Goal: Complete application form: Complete application form

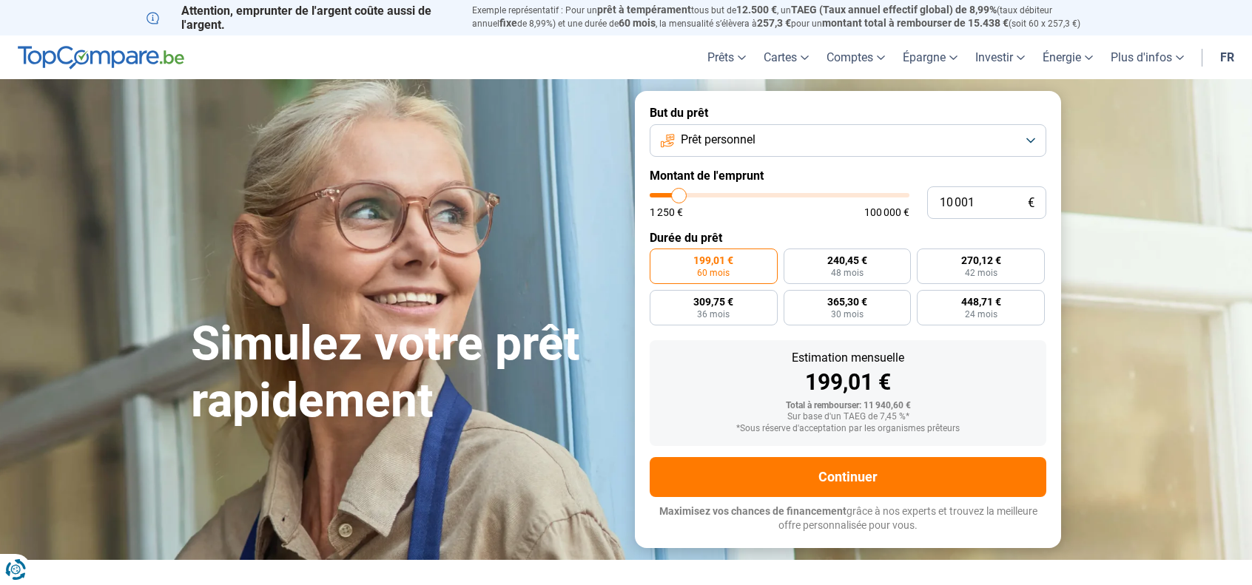
type input "12 500"
type input "12500"
type input "12 750"
type input "12750"
type input "13 250"
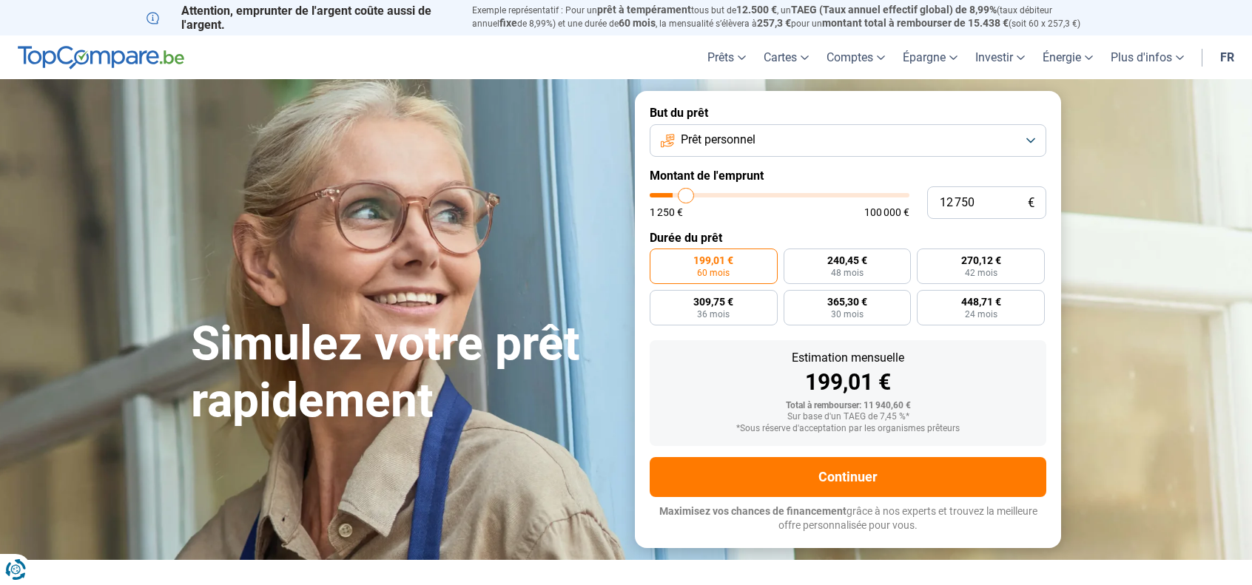
type input "13250"
type input "13 500"
type input "13500"
type input "13 750"
type input "13750"
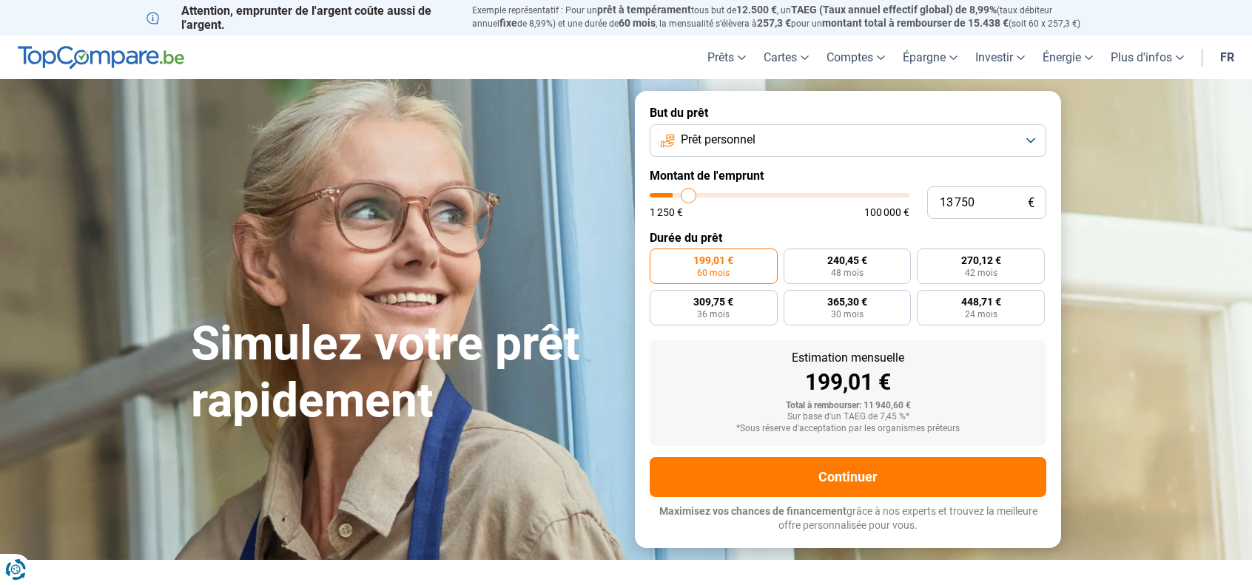
type input "14 000"
type input "14000"
type input "14 500"
type input "14500"
type input "14 750"
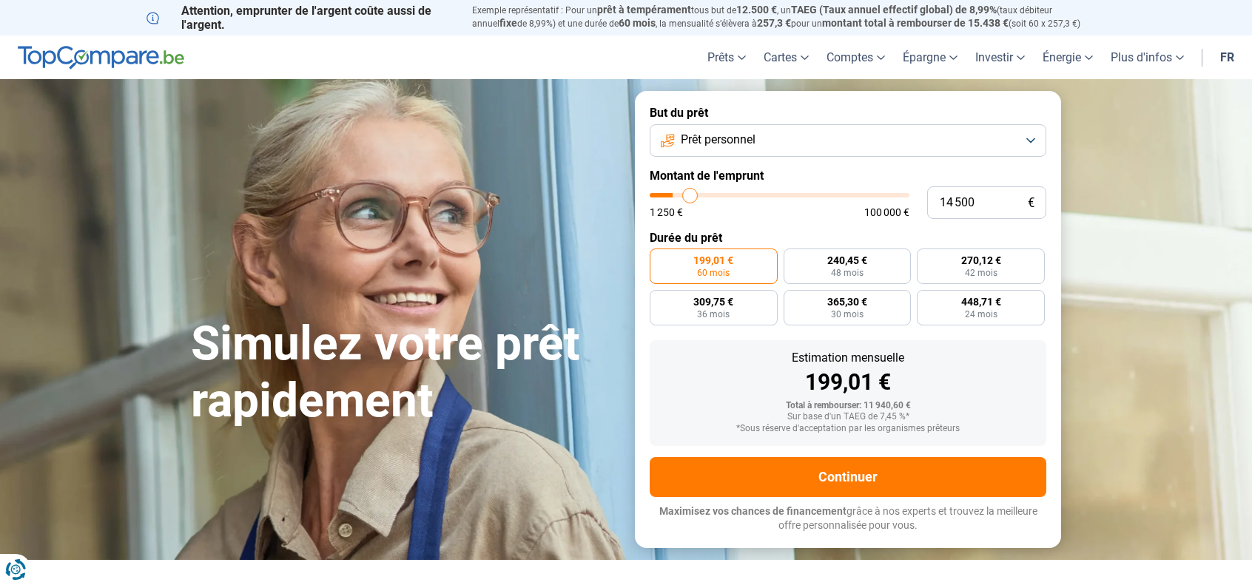
type input "14750"
type input "15 250"
type input "15250"
type input "15 500"
type input "15500"
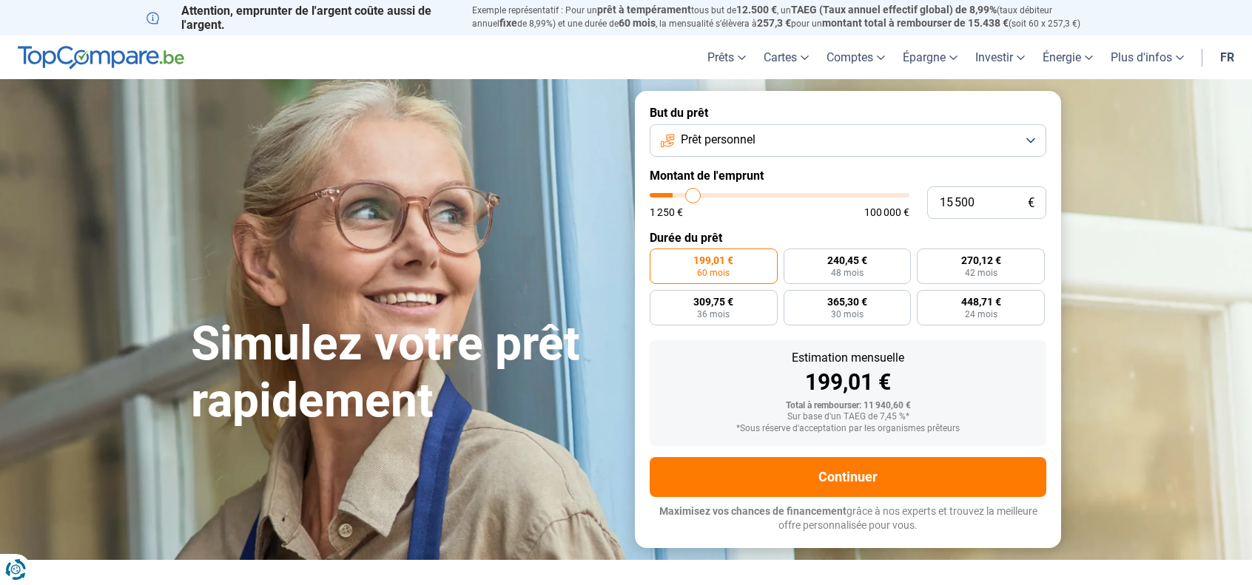
type input "15 750"
type input "15750"
type input "16 000"
type input "16000"
type input "16 500"
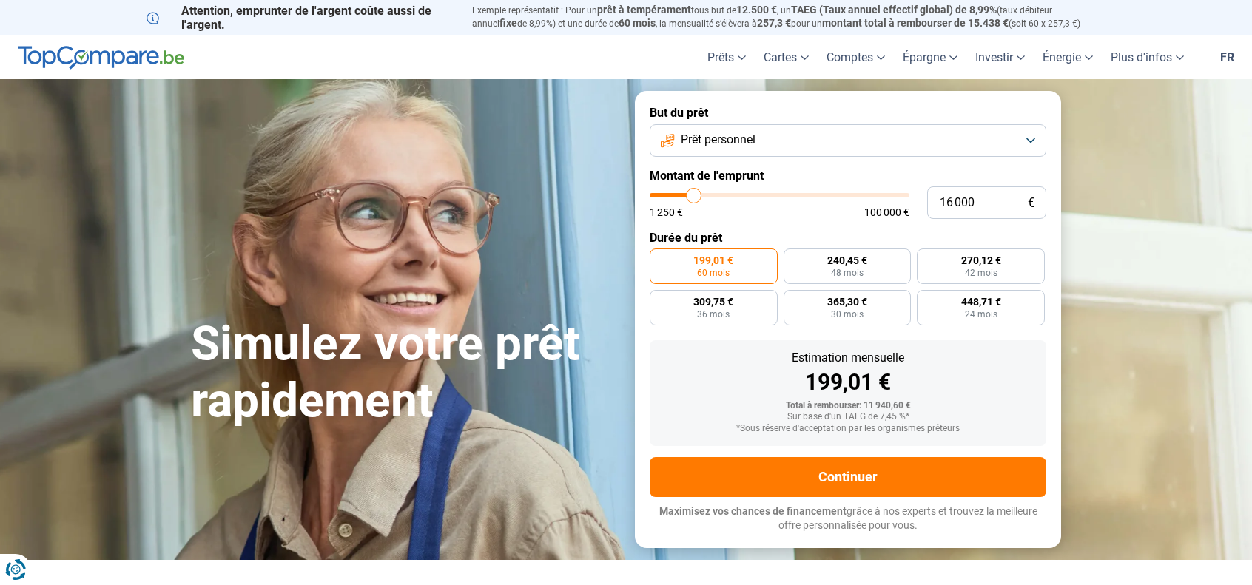
type input "16500"
type input "16 750"
type input "16750"
type input "17 250"
type input "17250"
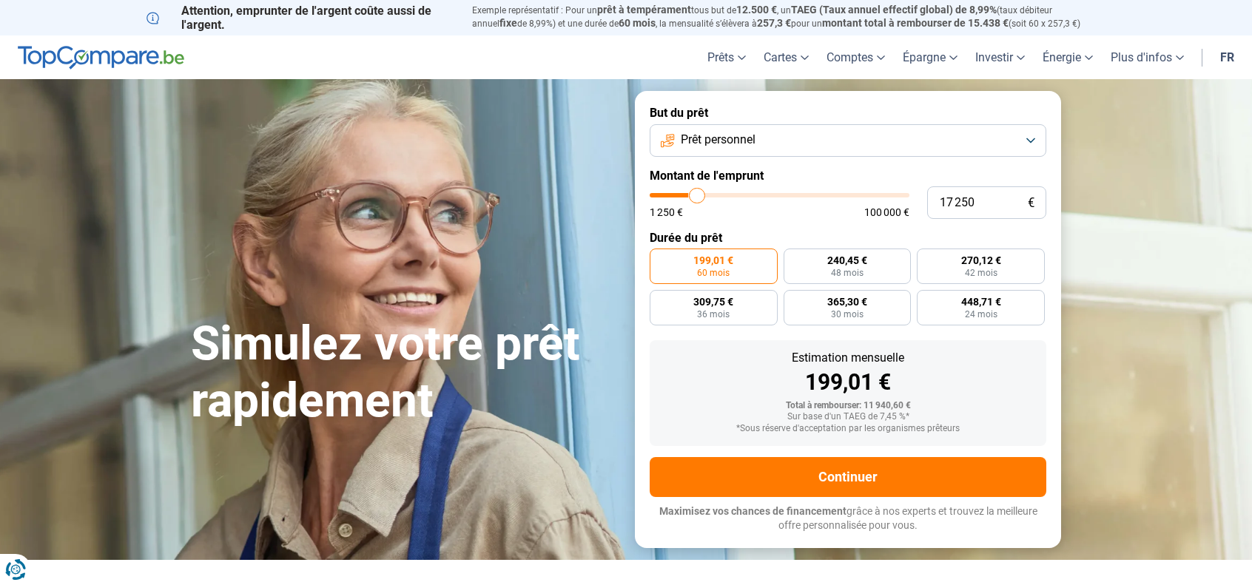
type input "17 750"
type input "17750"
type input "18 250"
type input "18250"
type input "18 750"
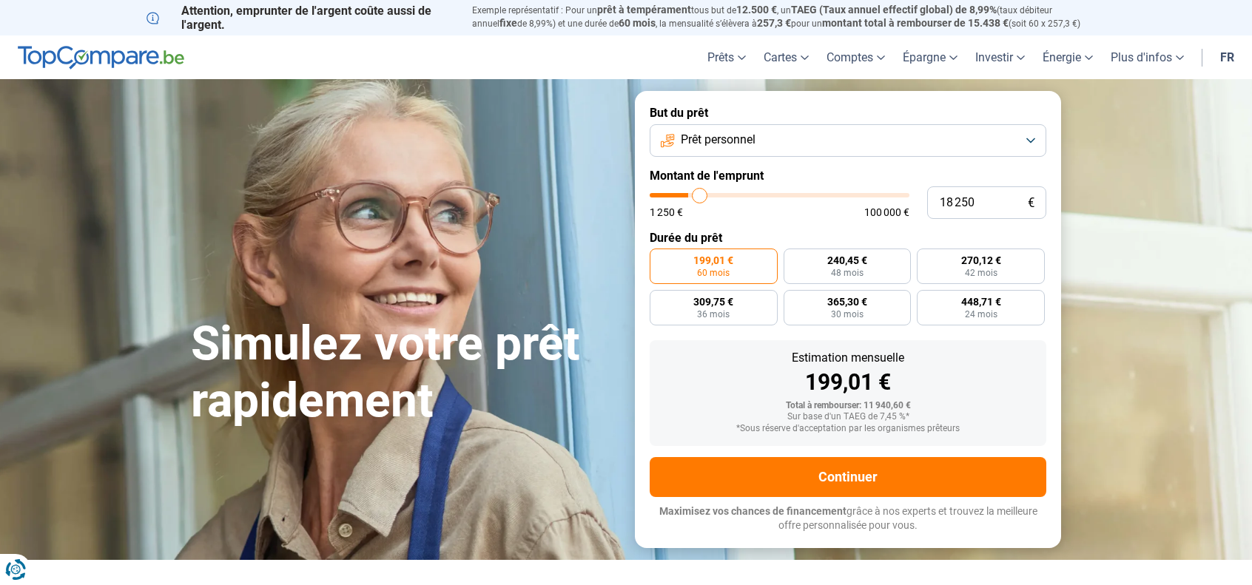
type input "18750"
type input "19 500"
type input "19500"
type input "20 250"
type input "20250"
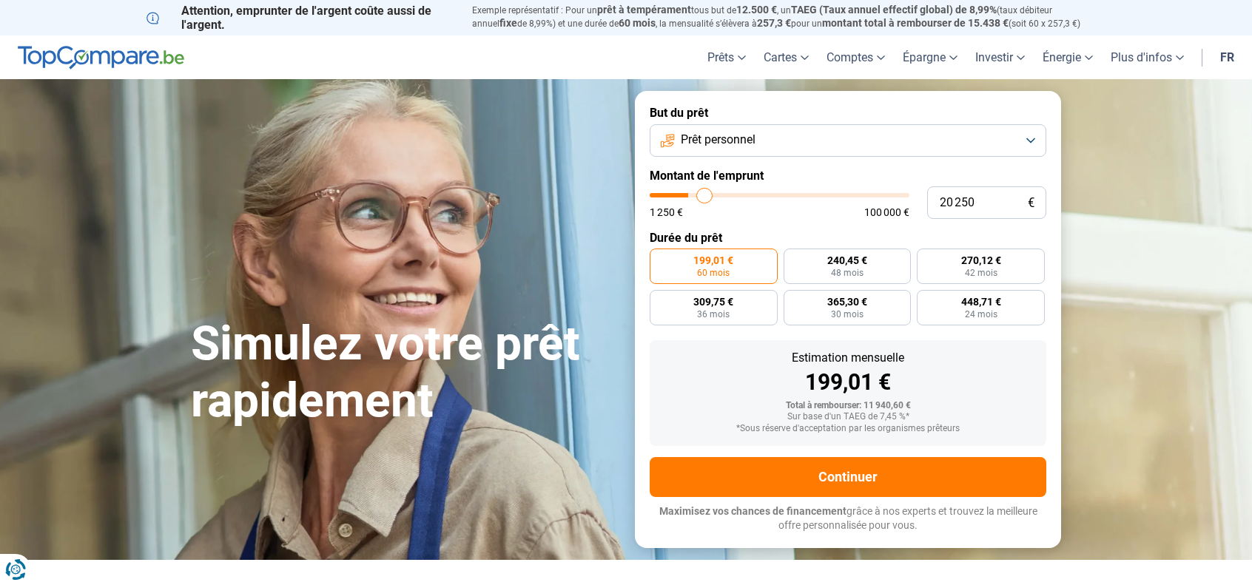
type input "21 000"
type input "21000"
type input "21 750"
type input "21750"
type input "22 000"
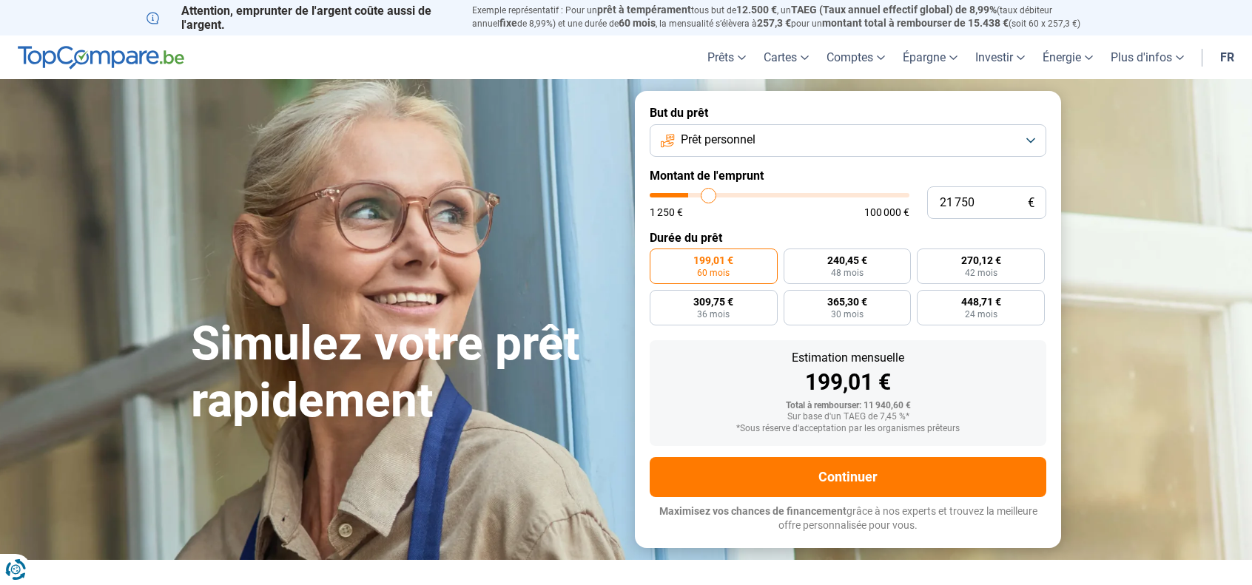
type input "22000"
type input "22 750"
type input "22750"
type input "23 250"
type input "23250"
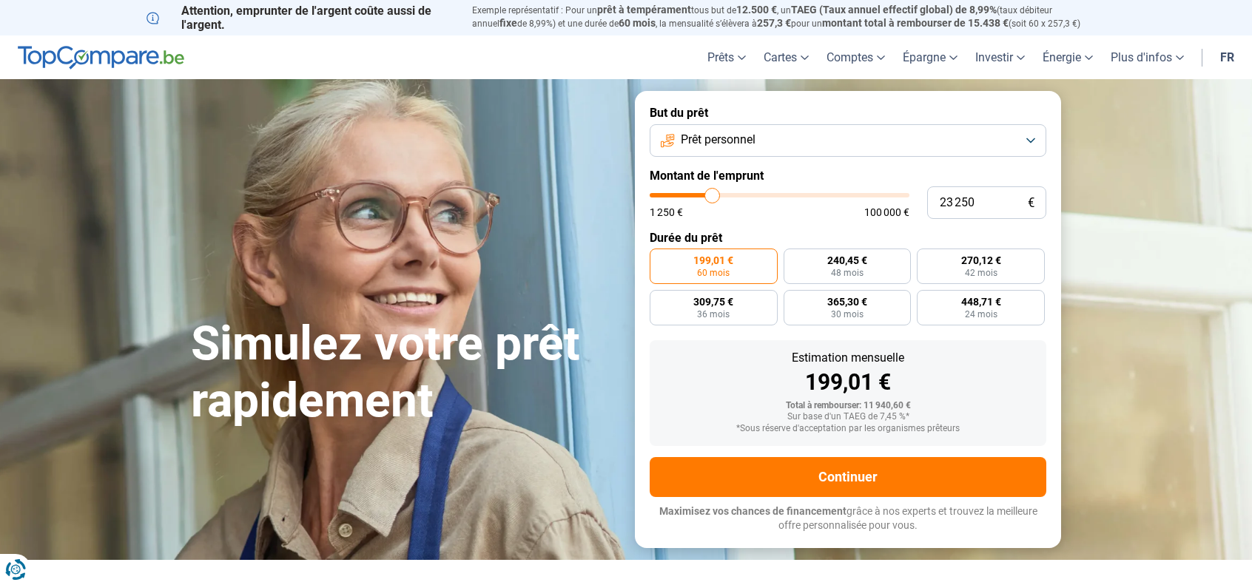
type input "24 250"
type input "24250"
type input "25 250"
type input "25250"
type input "26 500"
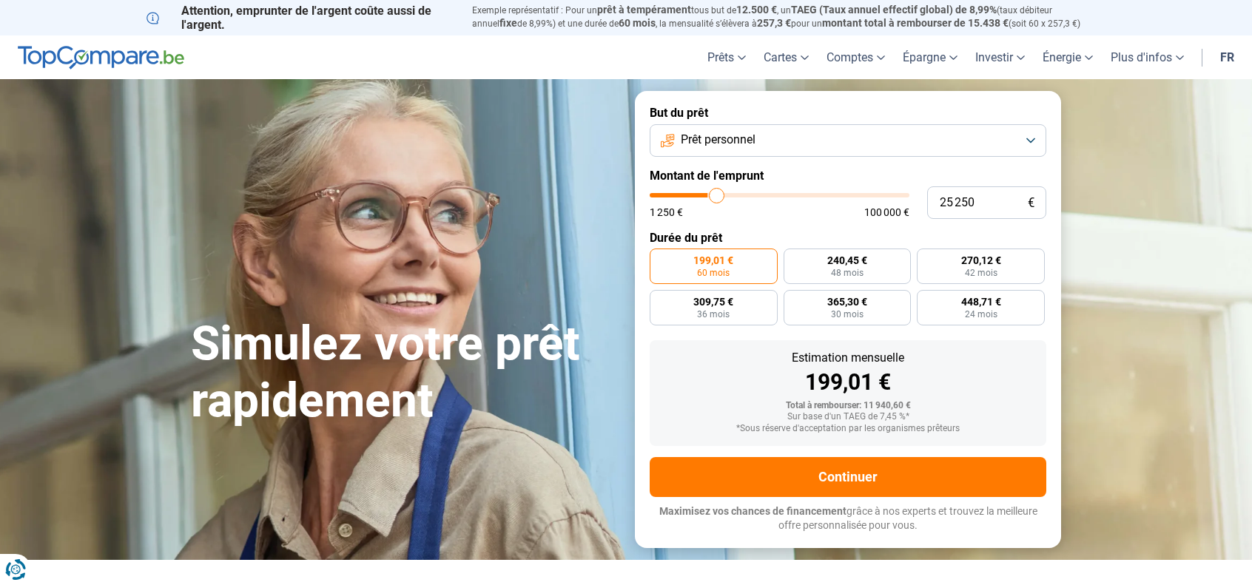
type input "26500"
type input "27 250"
type input "27250"
type input "28 000"
type input "28000"
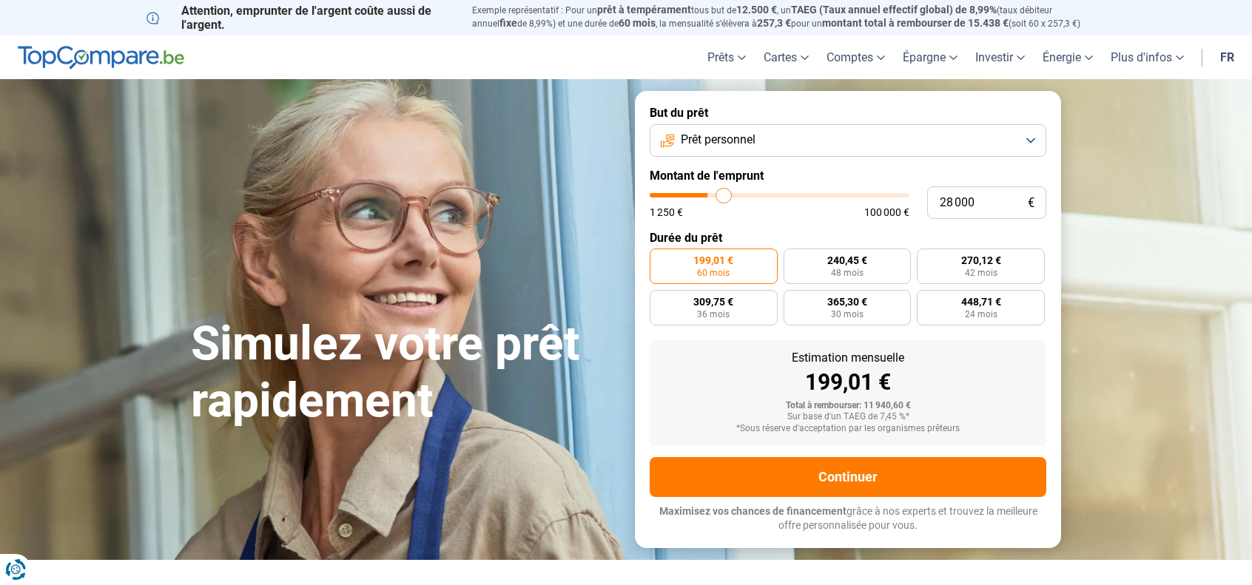
type input "28 750"
type input "28750"
type input "29 500"
type input "29500"
type input "30 000"
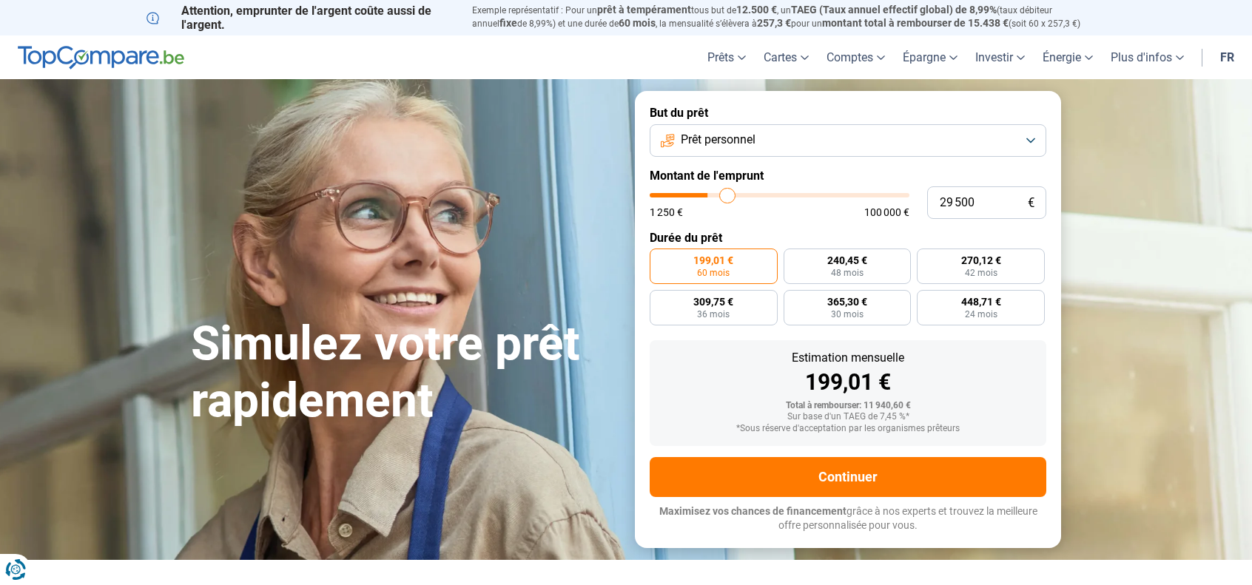
type input "30000"
type input "30 750"
type input "30750"
type input "31 000"
type input "31000"
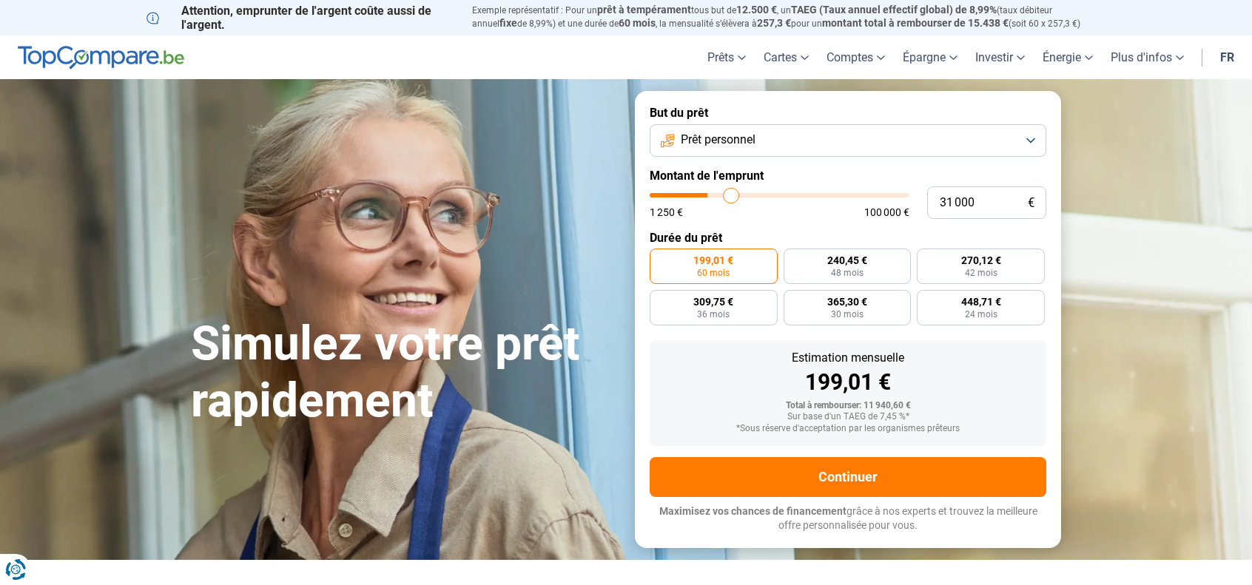
type input "31 750"
type input "31750"
type input "32 000"
type input "32000"
type input "32 500"
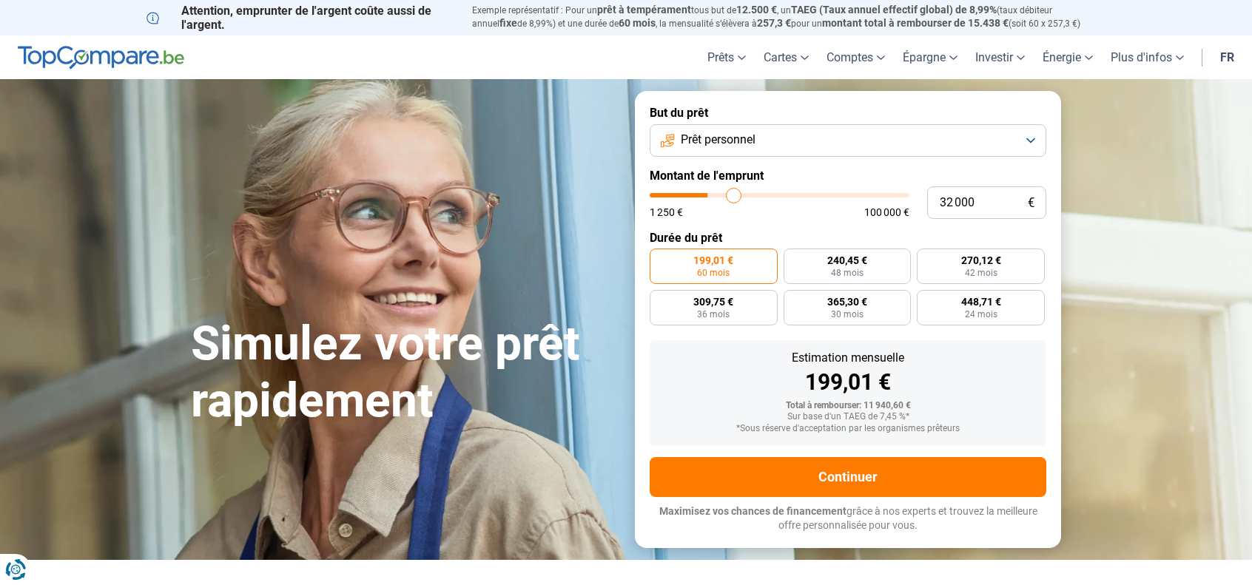
type input "32500"
type input "33 000"
type input "33000"
type input "33 500"
type input "33500"
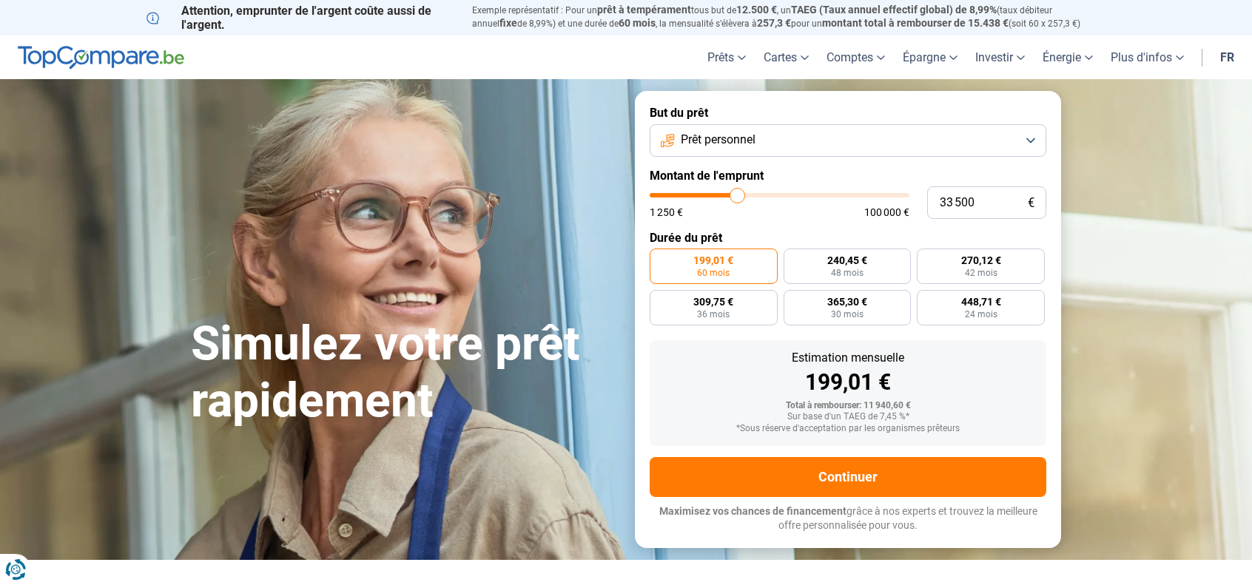
type input "33 750"
type input "33750"
type input "34 000"
type input "34000"
type input "33 250"
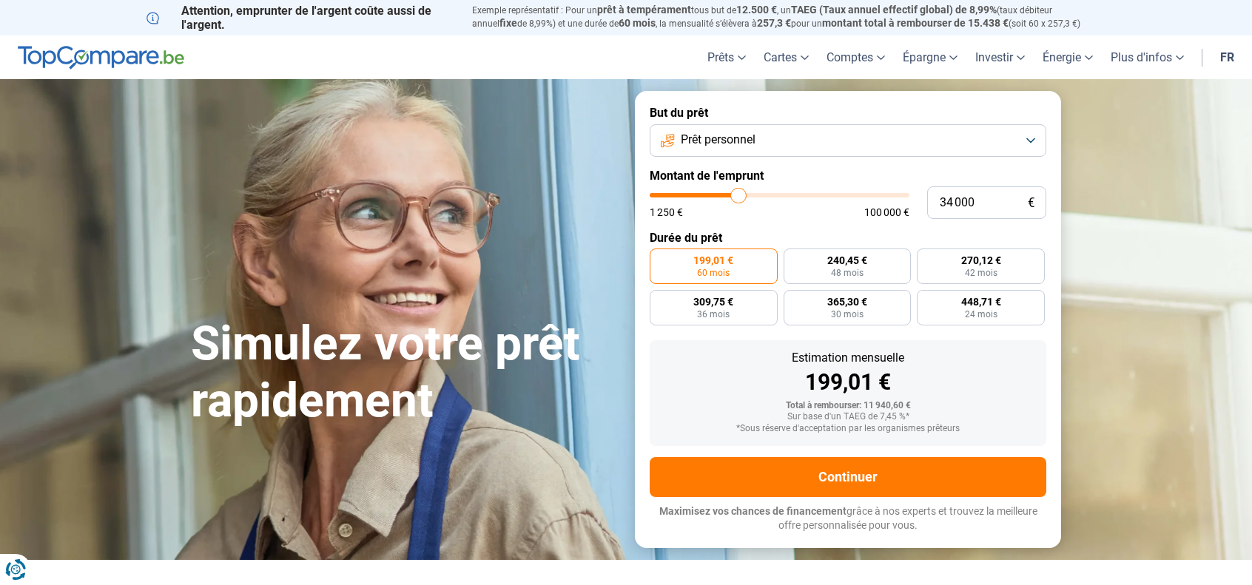
type input "33250"
type input "33 000"
type input "33000"
type input "32 750"
type input "32750"
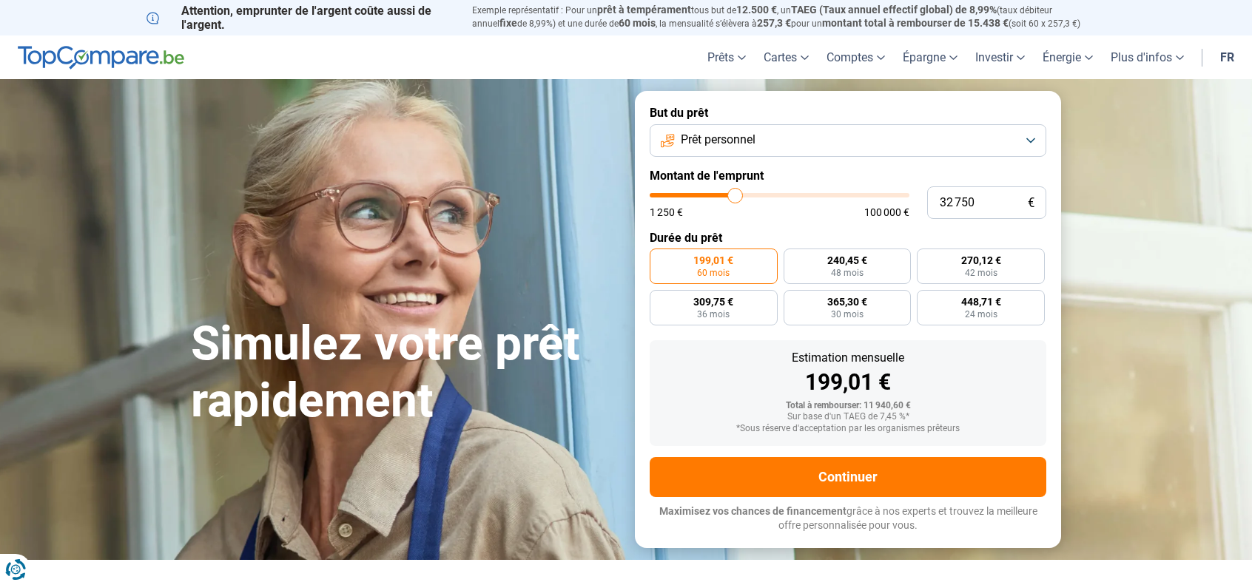
type input "32 000"
type input "32000"
type input "31 000"
type input "31000"
type input "30 250"
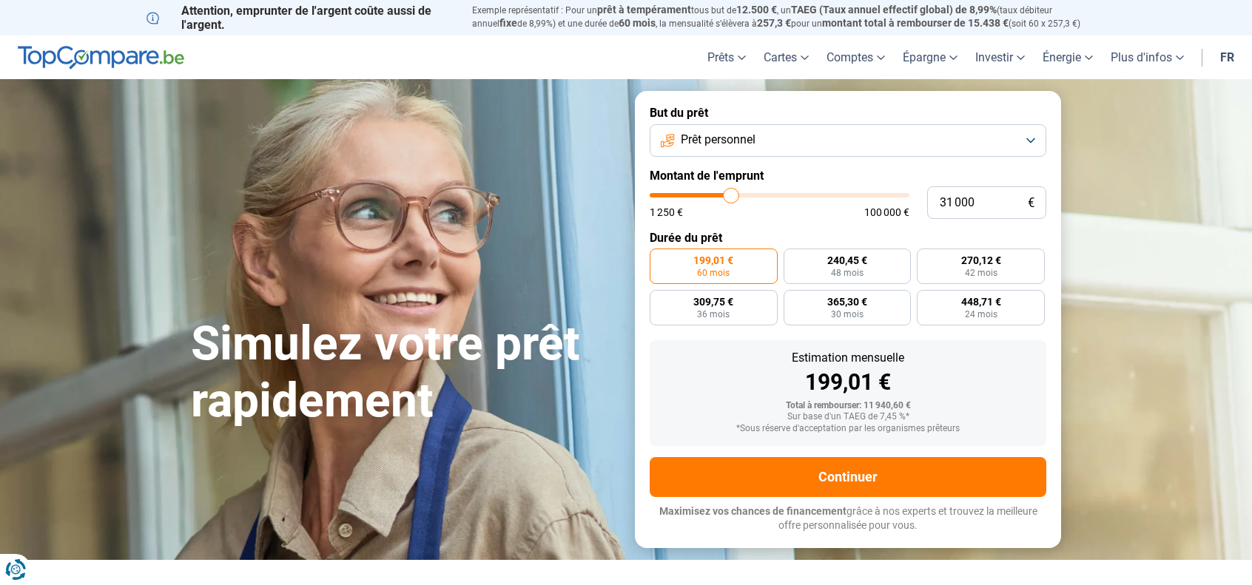
type input "30250"
type input "29 750"
type input "29750"
type input "29 000"
type input "29000"
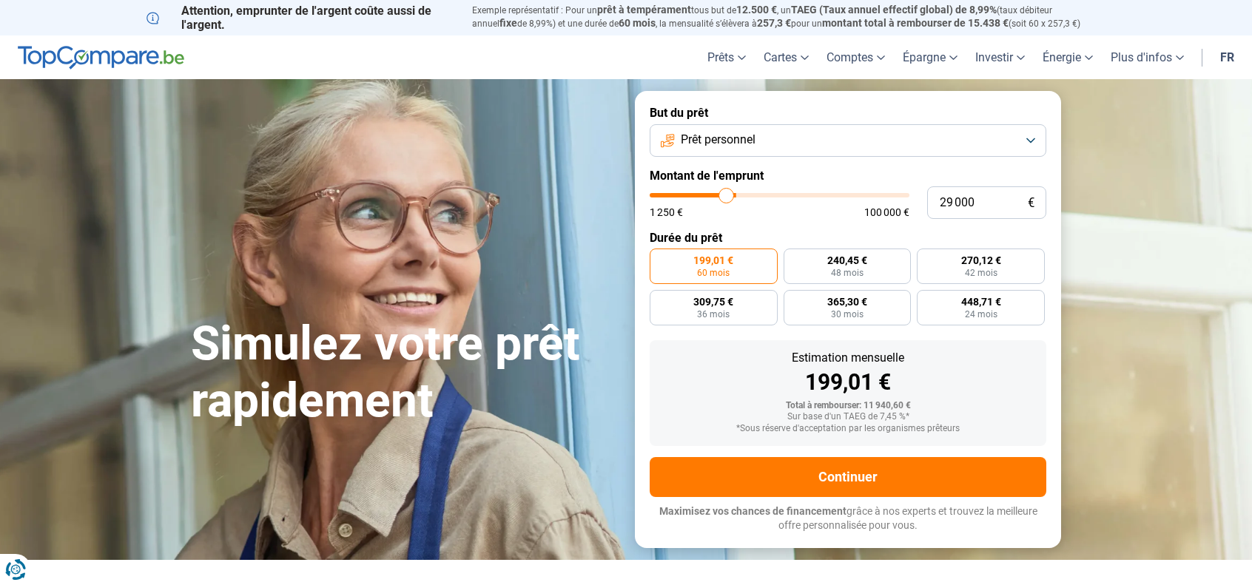
type input "28 250"
type input "28250"
type input "27 500"
type input "27500"
type input "26 750"
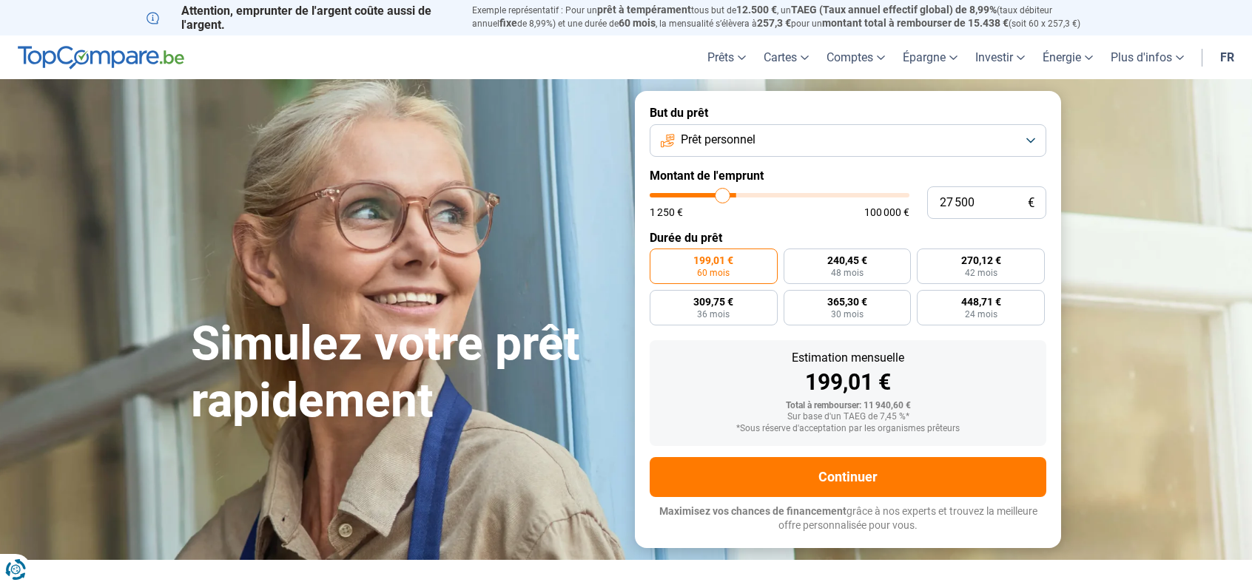
type input "26750"
type input "26 250"
type input "26250"
type input "25 500"
type input "25500"
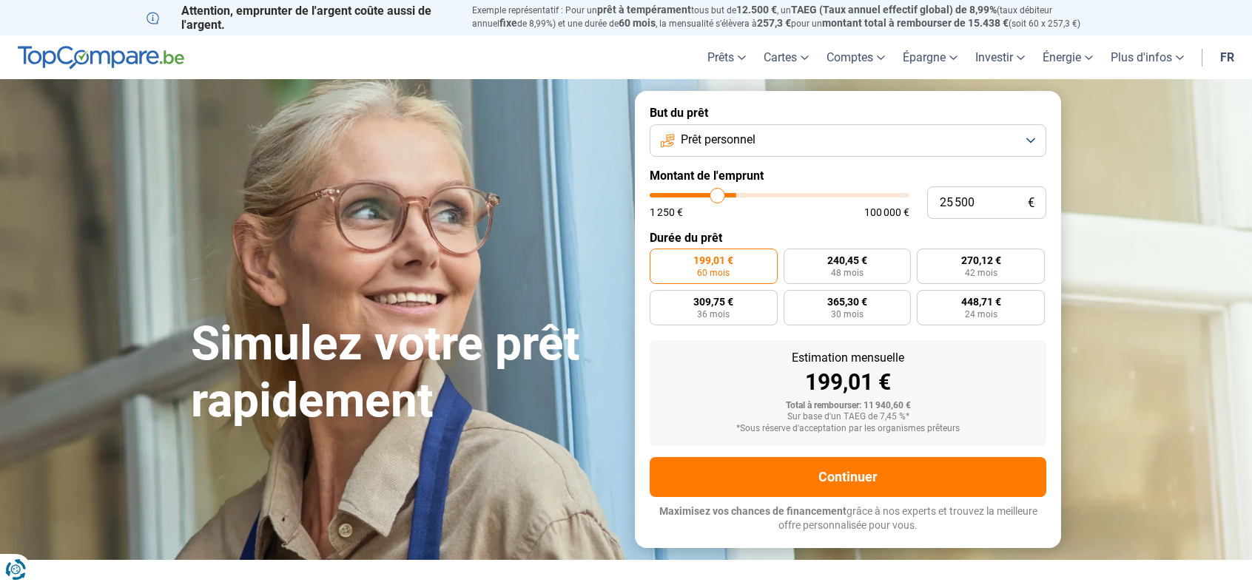
type input "25 000"
type input "25000"
type input "24 500"
type input "24500"
type input "24 000"
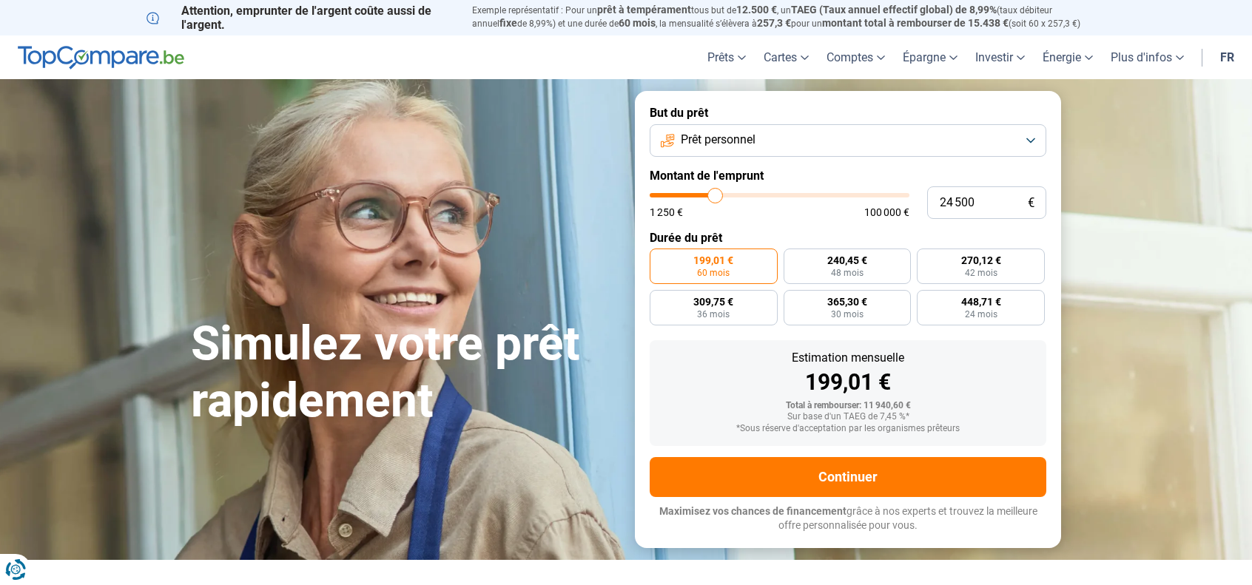
type input "24000"
type input "23 000"
type input "23000"
type input "22 250"
type input "22250"
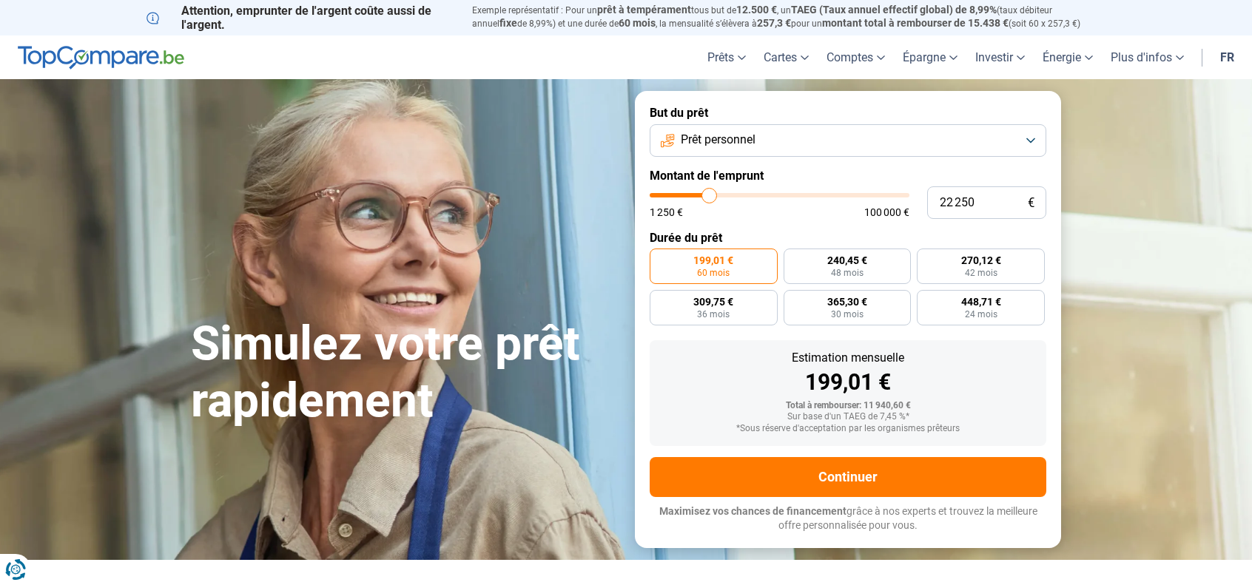
type input "22 000"
type input "22000"
type input "21 250"
type input "21250"
type input "20 500"
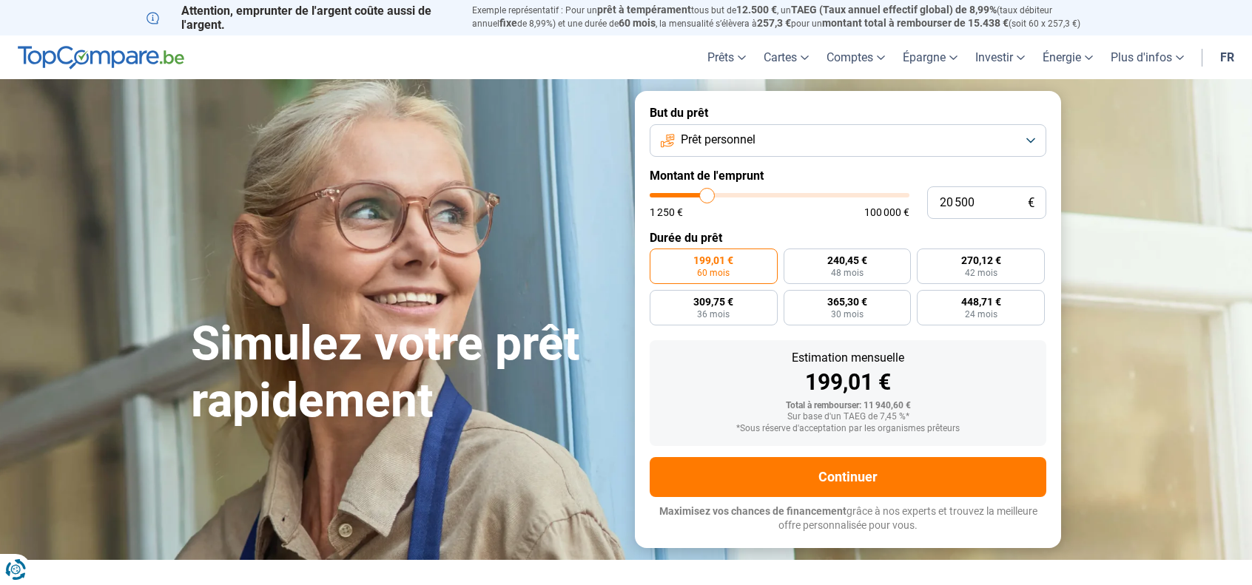
type input "20500"
type input "19 750"
type input "19750"
type input "18 750"
type input "18750"
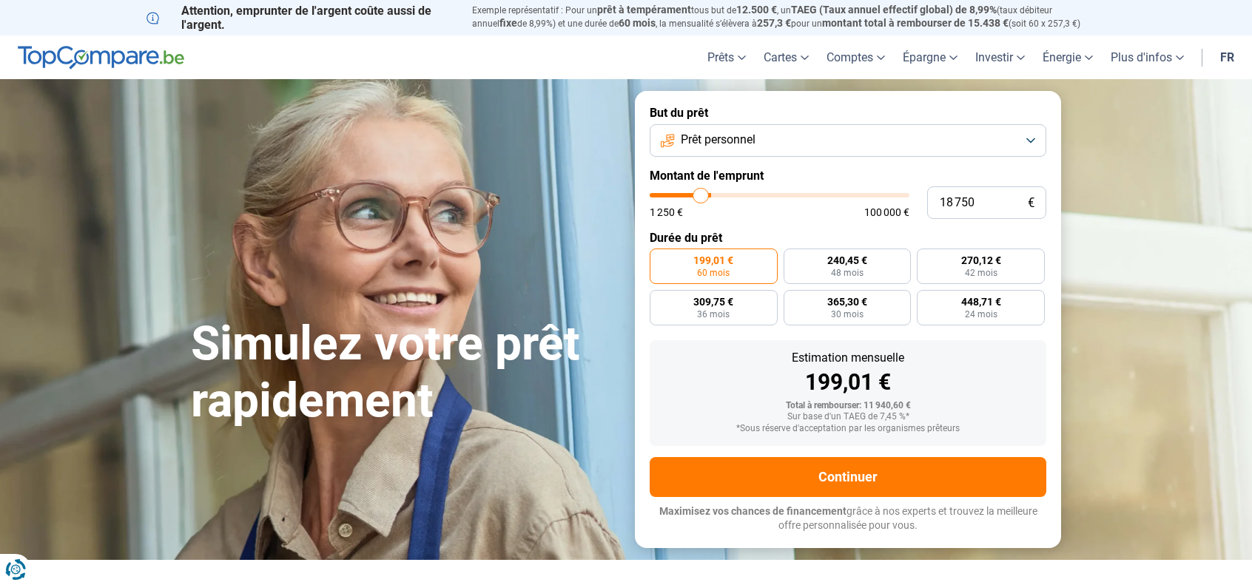
type input "18 000"
type input "18000"
type input "17 750"
type input "17750"
type input "17 000"
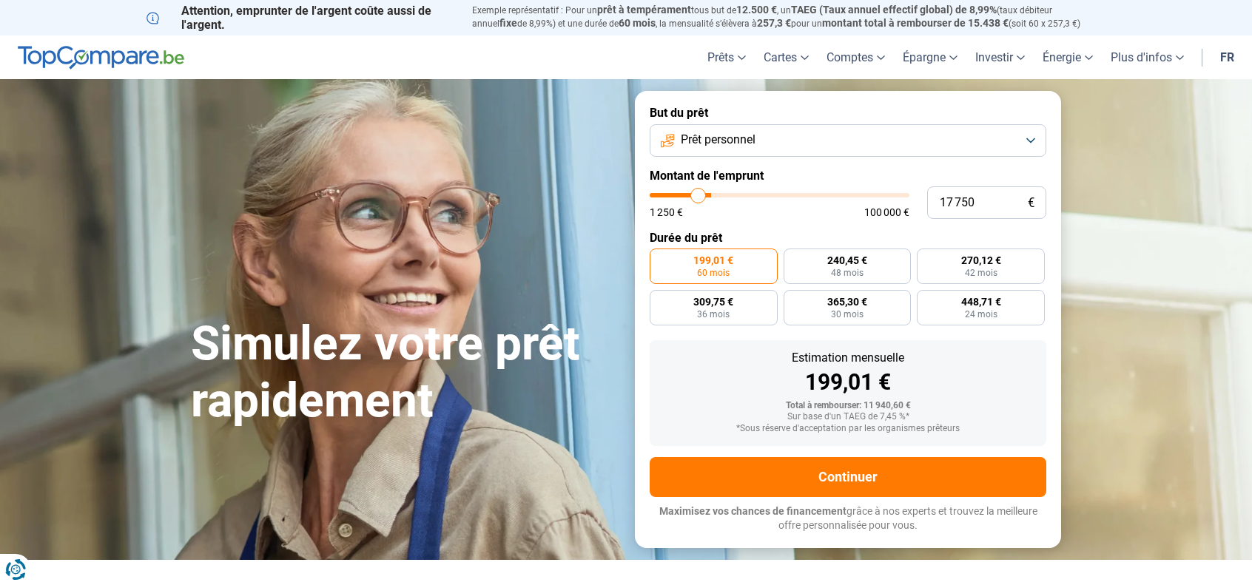
type input "17000"
type input "16 500"
type input "16500"
type input "16 250"
type input "16250"
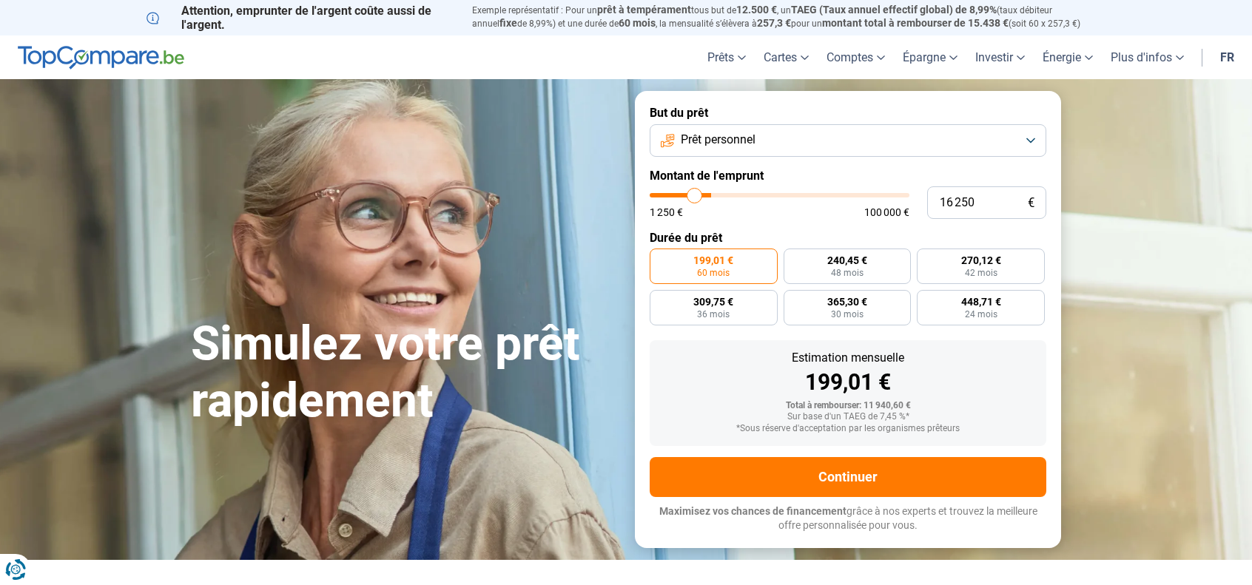
type input "15 750"
type input "15750"
type input "15 000"
type input "15000"
type input "14 750"
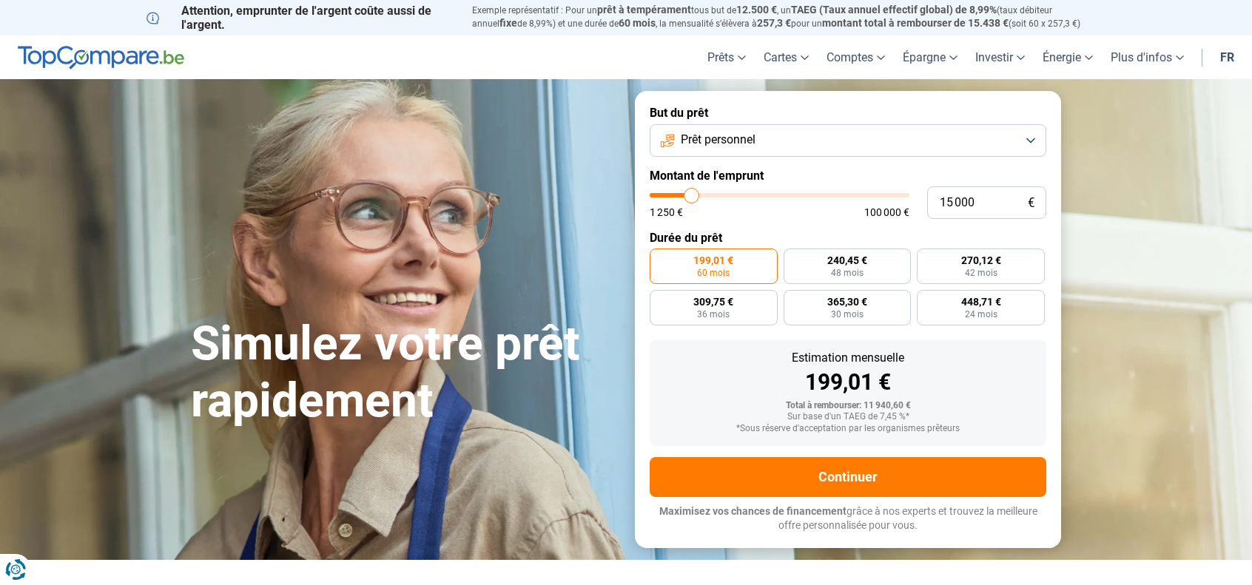
type input "14750"
type input "14 250"
type input "14250"
type input "13 750"
type input "13750"
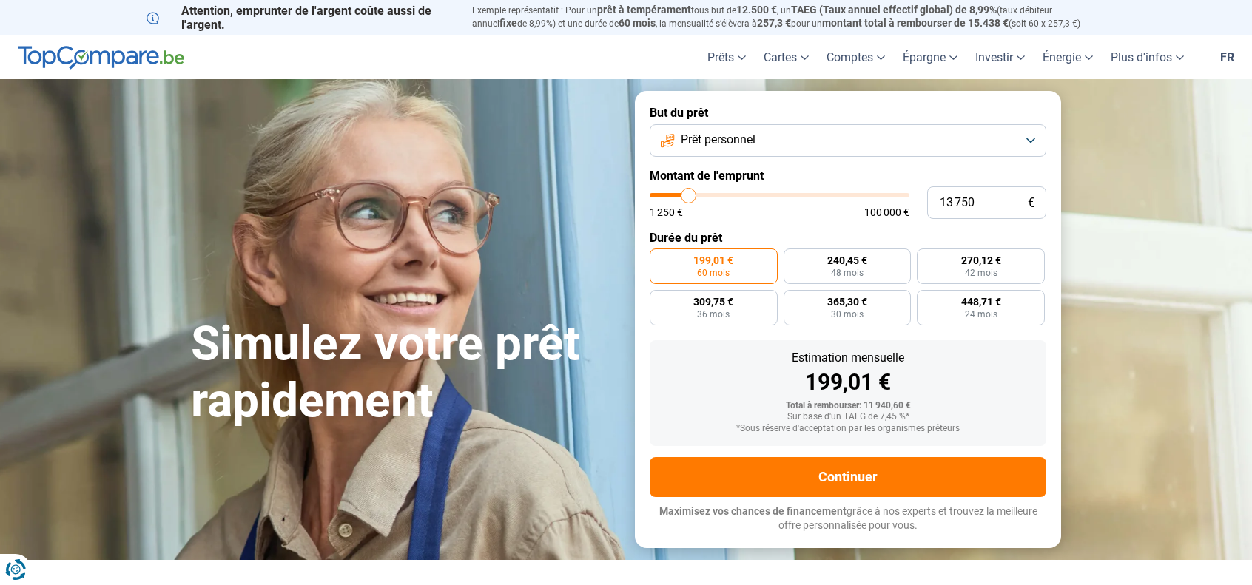
type input "13 250"
type input "13250"
type input "12 750"
type input "12750"
type input "12 250"
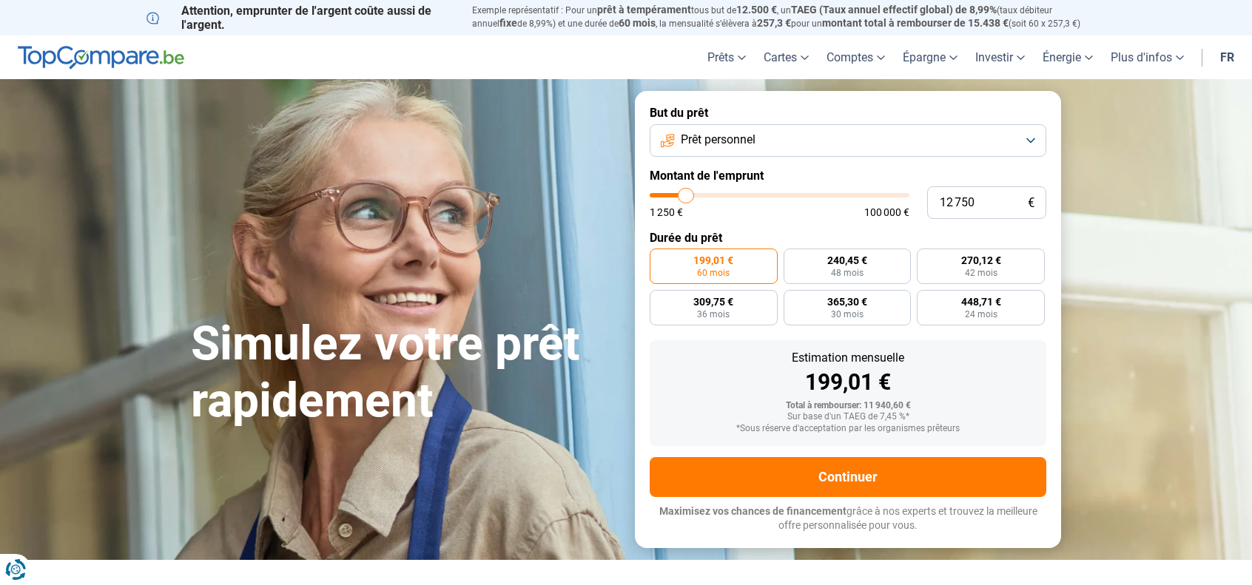
type input "12250"
type input "12 000"
type input "12000"
type input "11 500"
type input "11500"
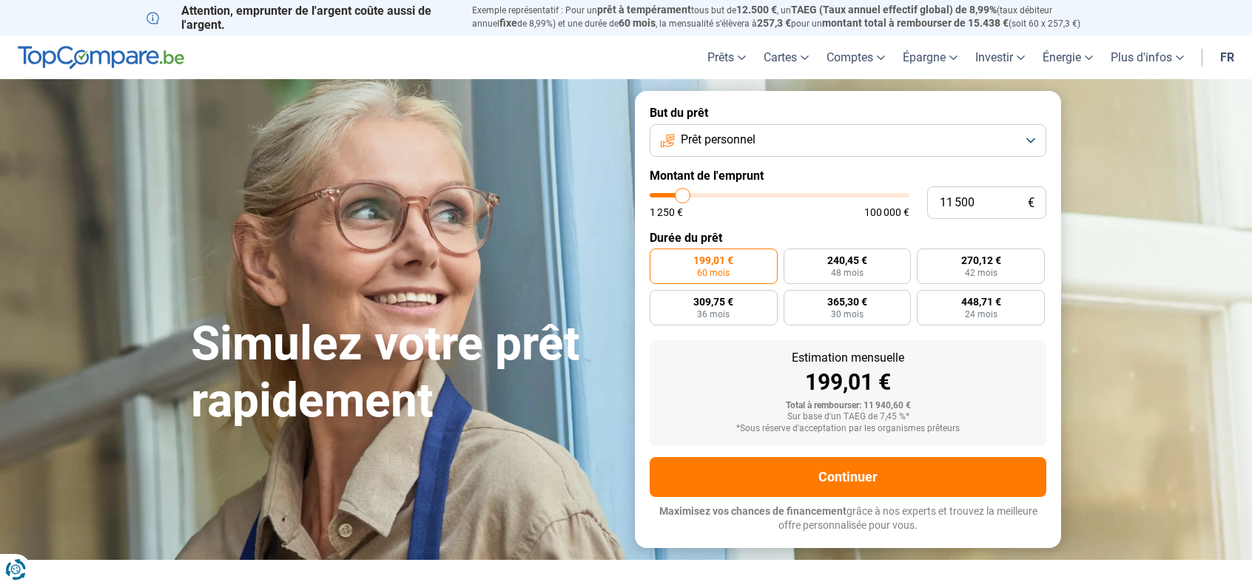
type input "11 250"
type input "11250"
type input "10 750"
type input "10750"
type input "10 500"
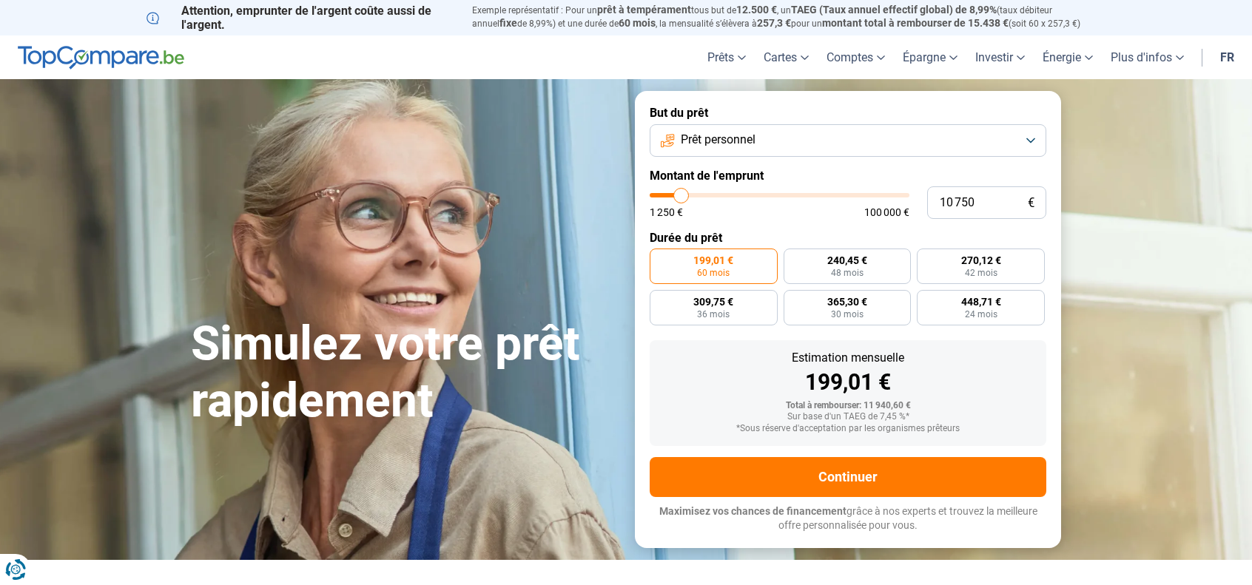
type input "10500"
type input "10 250"
type input "10250"
type input "9 750"
type input "9750"
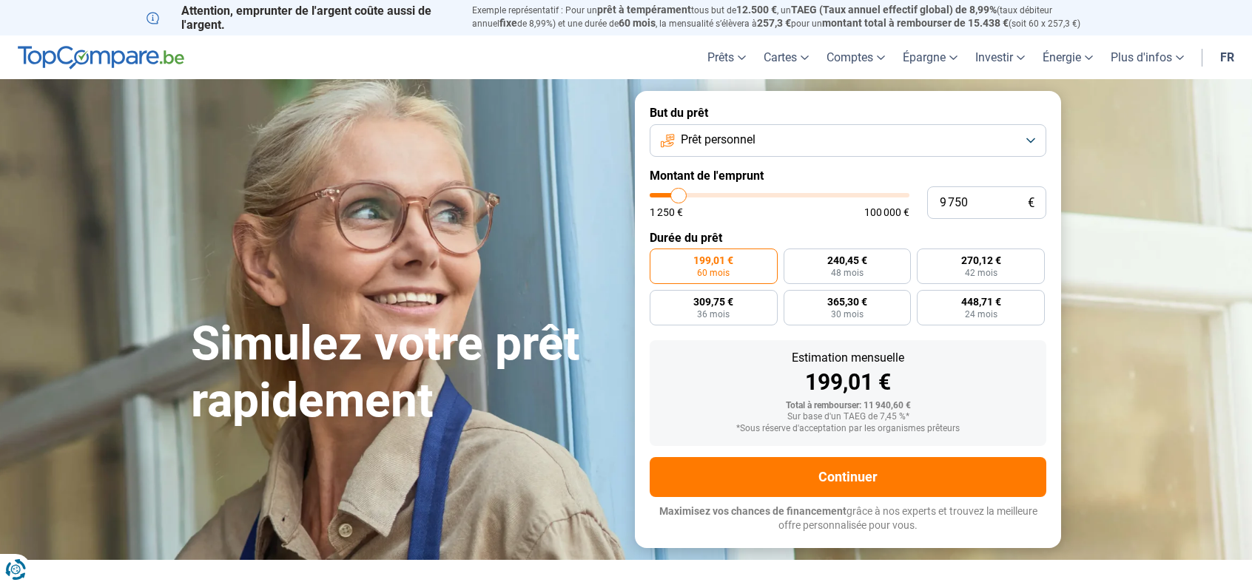
type input "9 500"
type input "9500"
type input "9 250"
type input "9250"
type input "9 000"
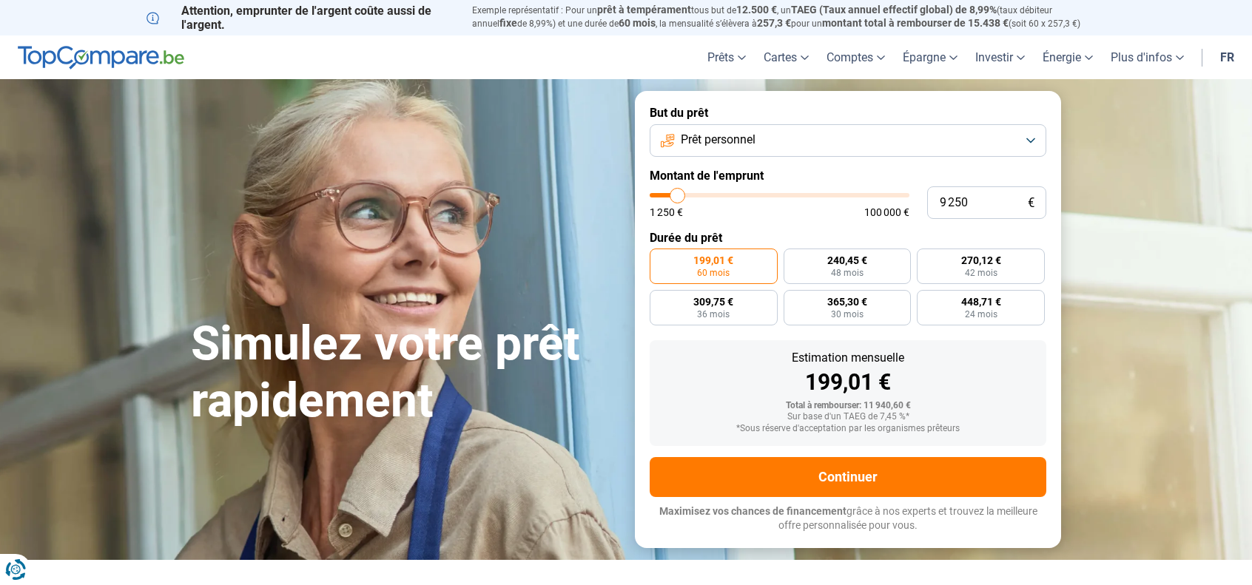
type input "9000"
type input "8 750"
type input "8750"
type input "8 500"
type input "8500"
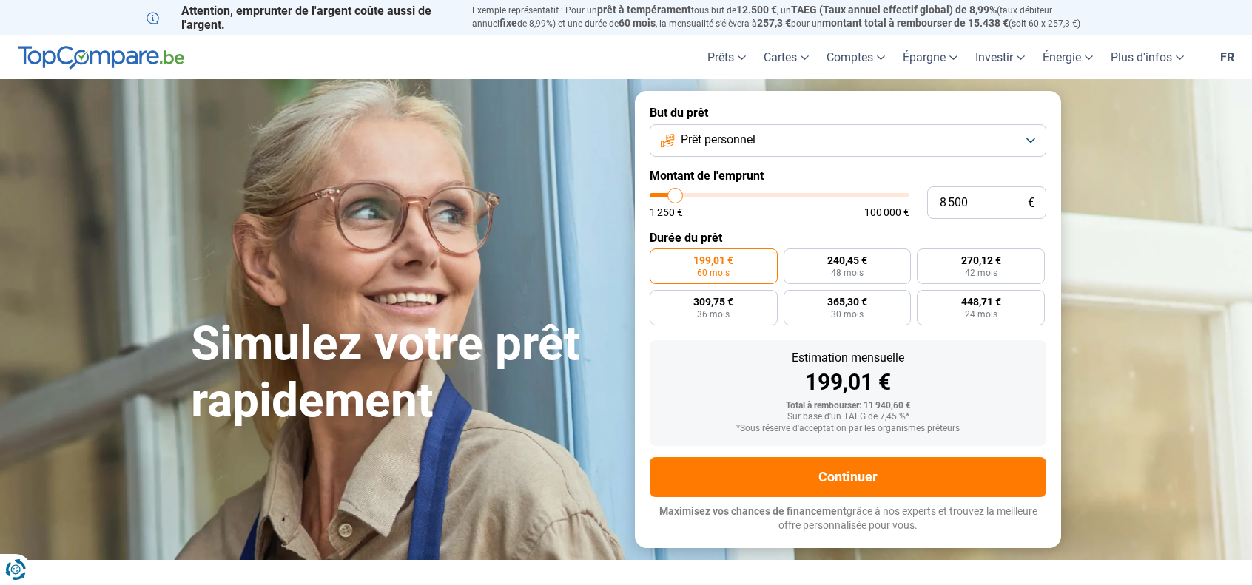
type input "8 000"
type input "8000"
type input "7 750"
type input "7750"
type input "7 500"
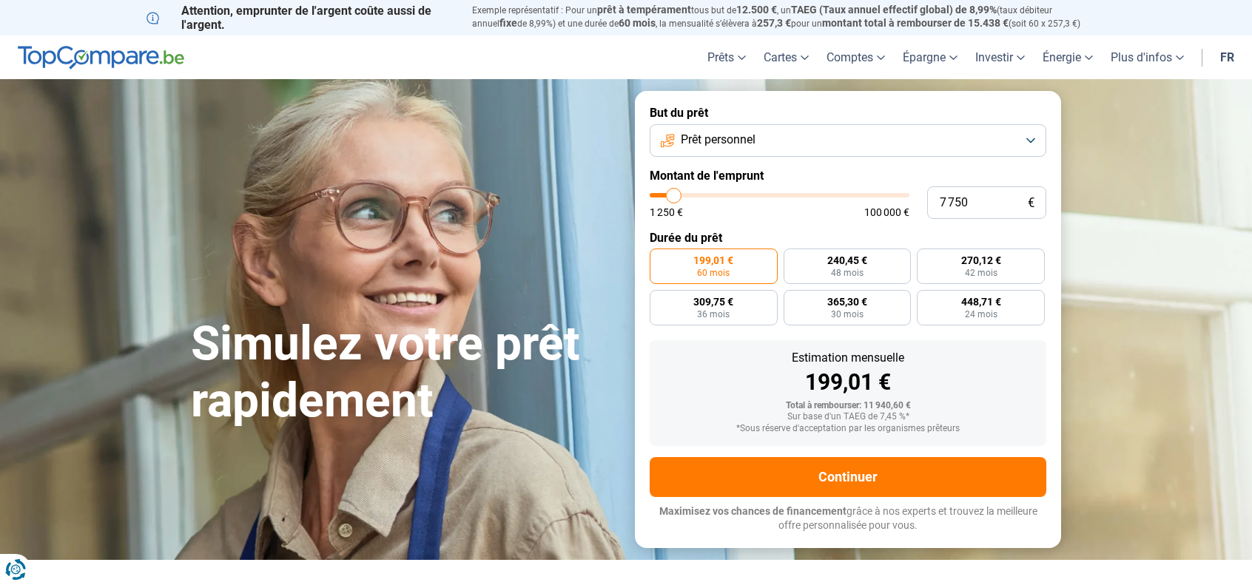
type input "7500"
type input "7 250"
type input "7250"
type input "7 000"
type input "7000"
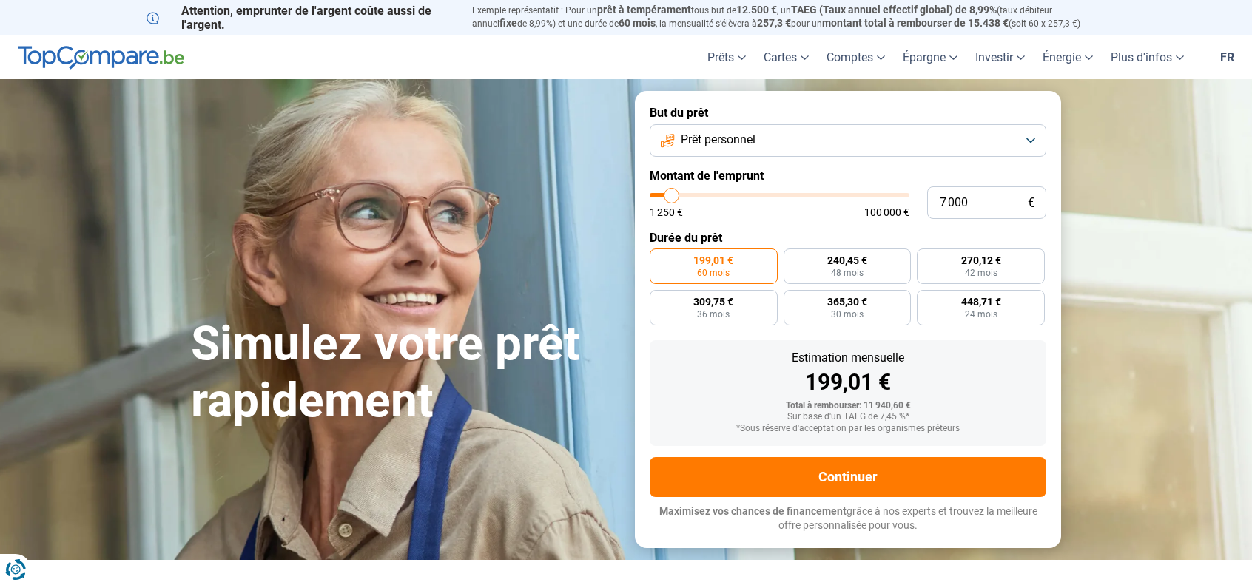
type input "7 250"
type input "7250"
type input "7 500"
type input "7500"
type input "7 750"
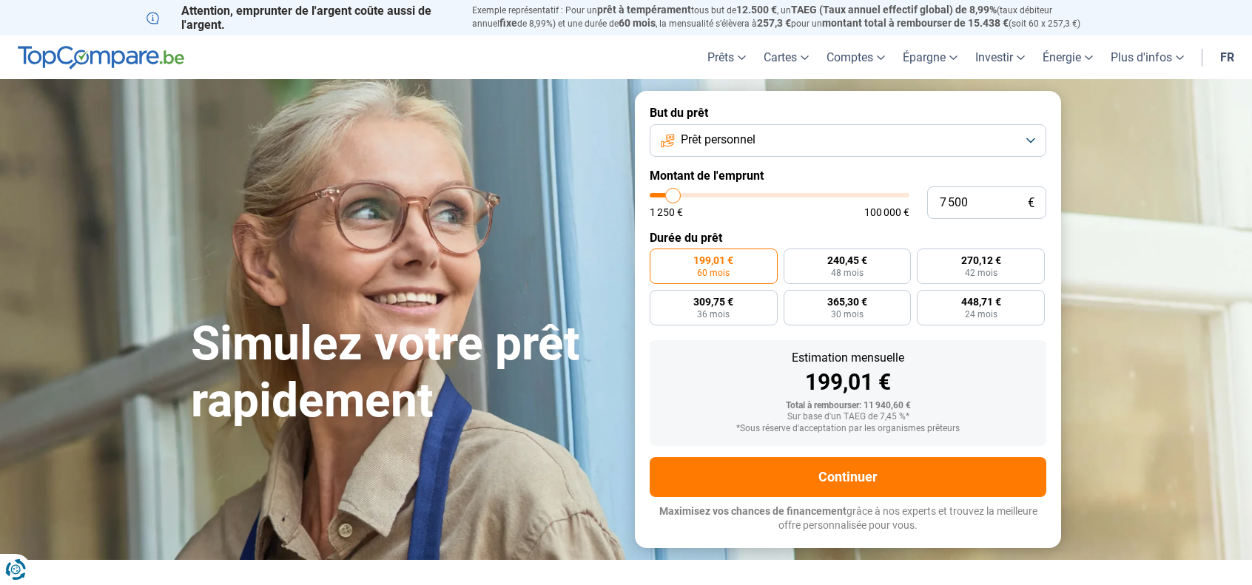
type input "7750"
type input "8 000"
type input "8000"
type input "8 250"
type input "8250"
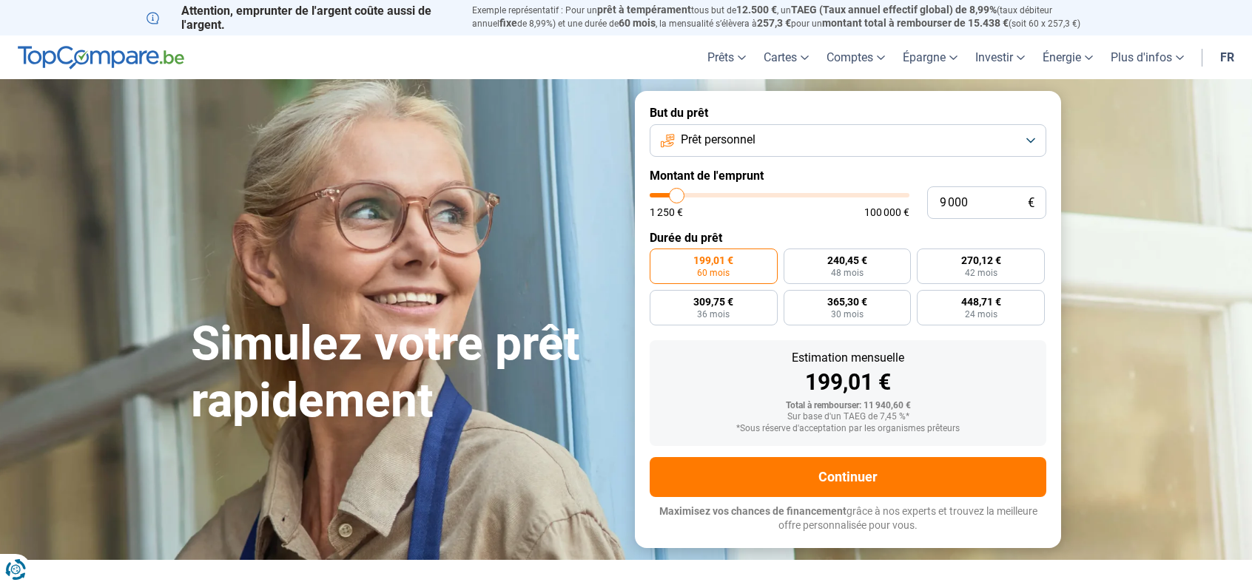
click at [677, 198] on input "range" at bounding box center [780, 195] width 260 height 4
click at [731, 266] on span "216,38 €" at bounding box center [713, 260] width 40 height 10
click at [659, 258] on input "216,38 € 48 mois" at bounding box center [655, 254] width 10 height 10
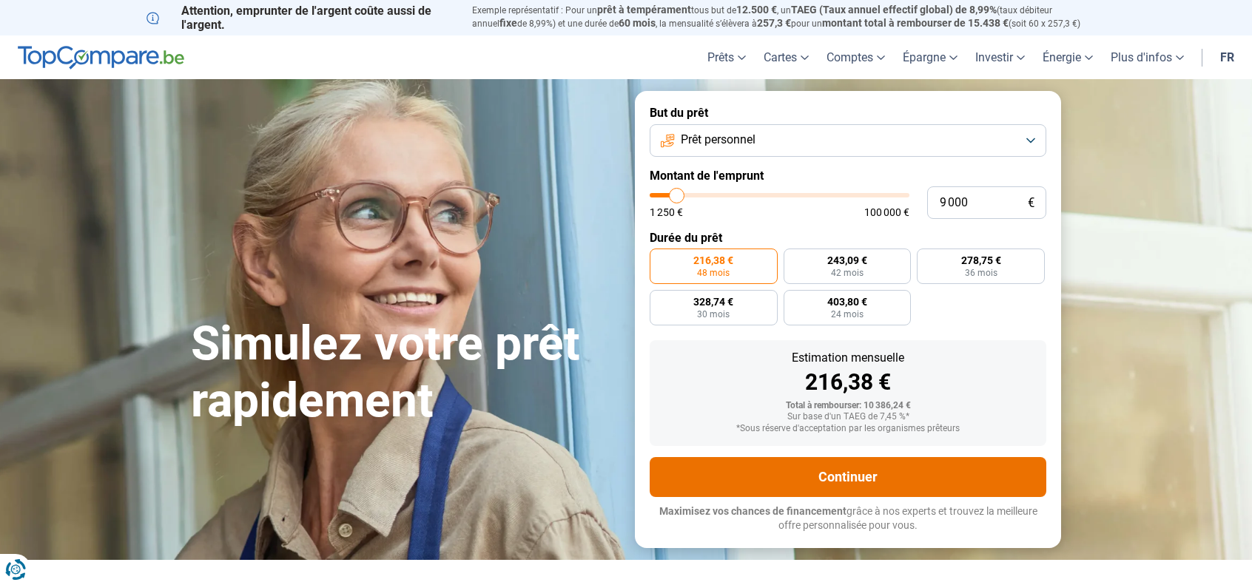
click at [871, 478] on button "Continuer" at bounding box center [848, 477] width 397 height 40
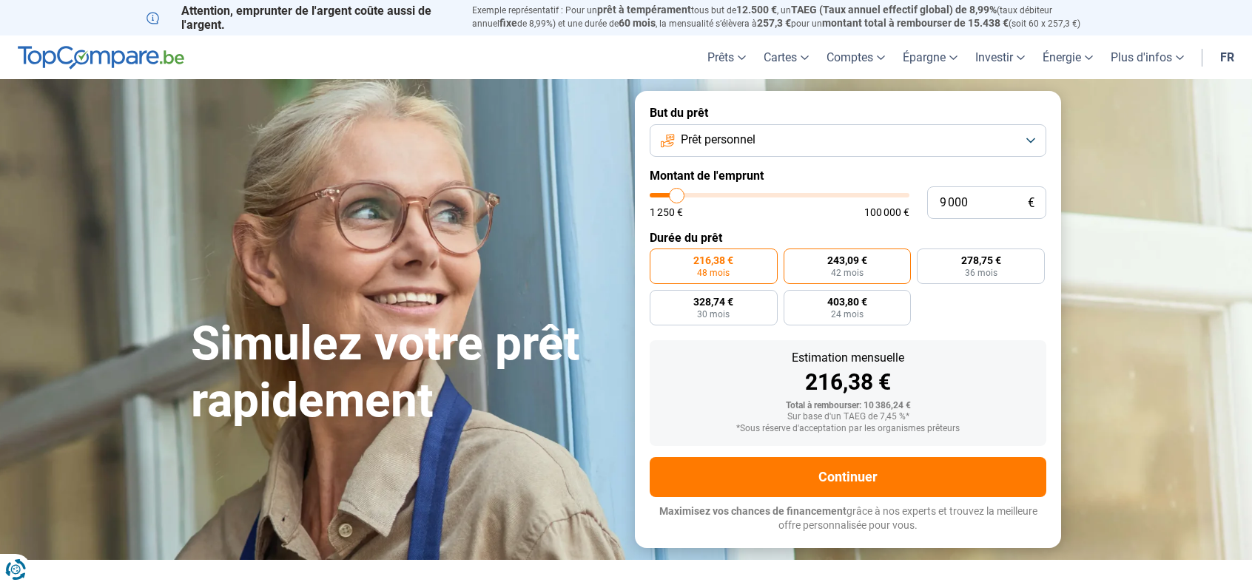
click at [846, 265] on span "243,09 €" at bounding box center [847, 260] width 40 height 10
click at [793, 258] on input "243,09 € 42 mois" at bounding box center [788, 254] width 10 height 10
click at [954, 264] on label "278,75 € 36 mois" at bounding box center [981, 267] width 128 height 36
click at [926, 258] on input "278,75 € 36 mois" at bounding box center [922, 254] width 10 height 10
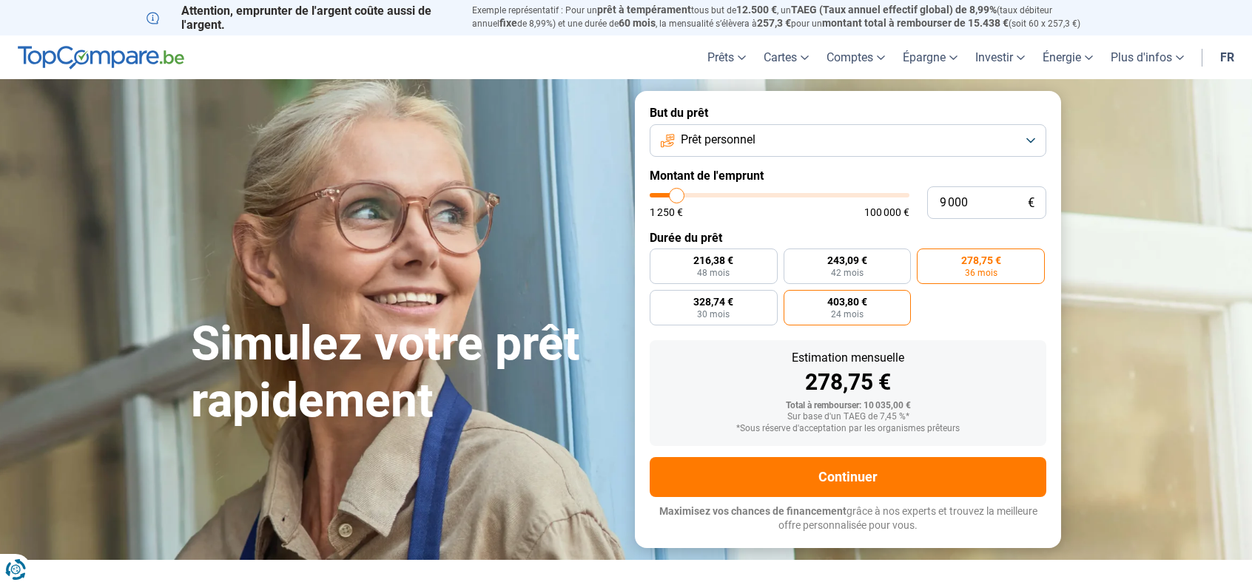
click at [847, 301] on span "403,80 €" at bounding box center [847, 302] width 40 height 10
click at [793, 300] on input "403,80 € 24 mois" at bounding box center [788, 295] width 10 height 10
click at [737, 303] on label "328,74 € 30 mois" at bounding box center [714, 308] width 128 height 36
click at [659, 300] on input "328,74 € 30 mois" at bounding box center [655, 295] width 10 height 10
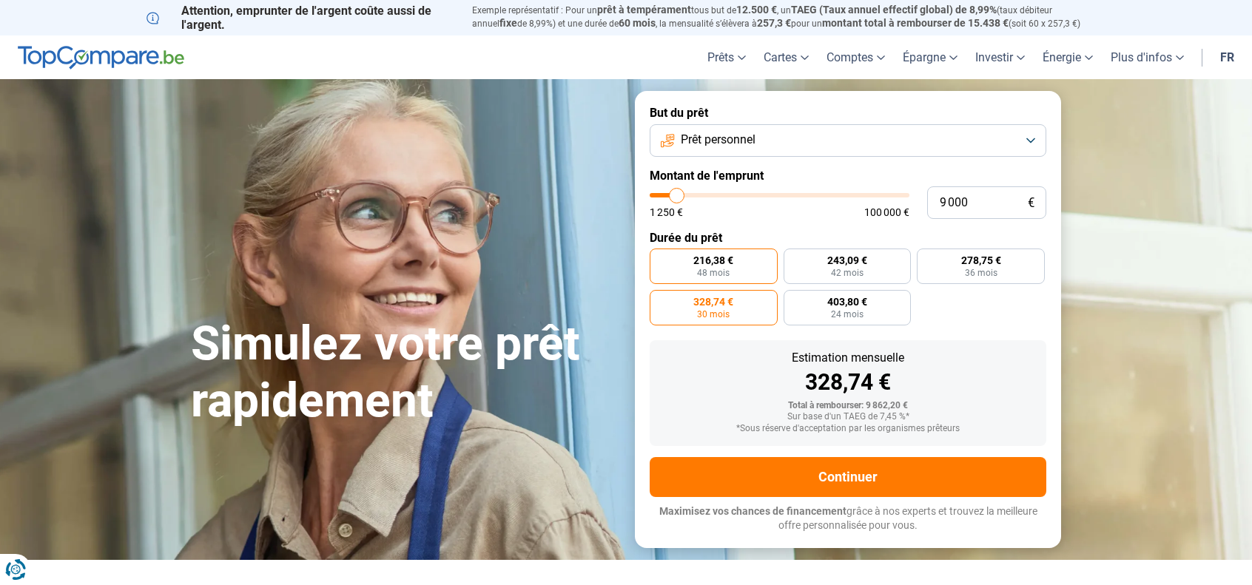
click at [718, 264] on span "216,38 €" at bounding box center [713, 260] width 40 height 10
click at [659, 258] on input "216,38 € 48 mois" at bounding box center [655, 254] width 10 height 10
drag, startPoint x: 982, startPoint y: 199, endPoint x: 930, endPoint y: 214, distance: 54.6
click at [930, 214] on input "9 000" at bounding box center [986, 202] width 119 height 33
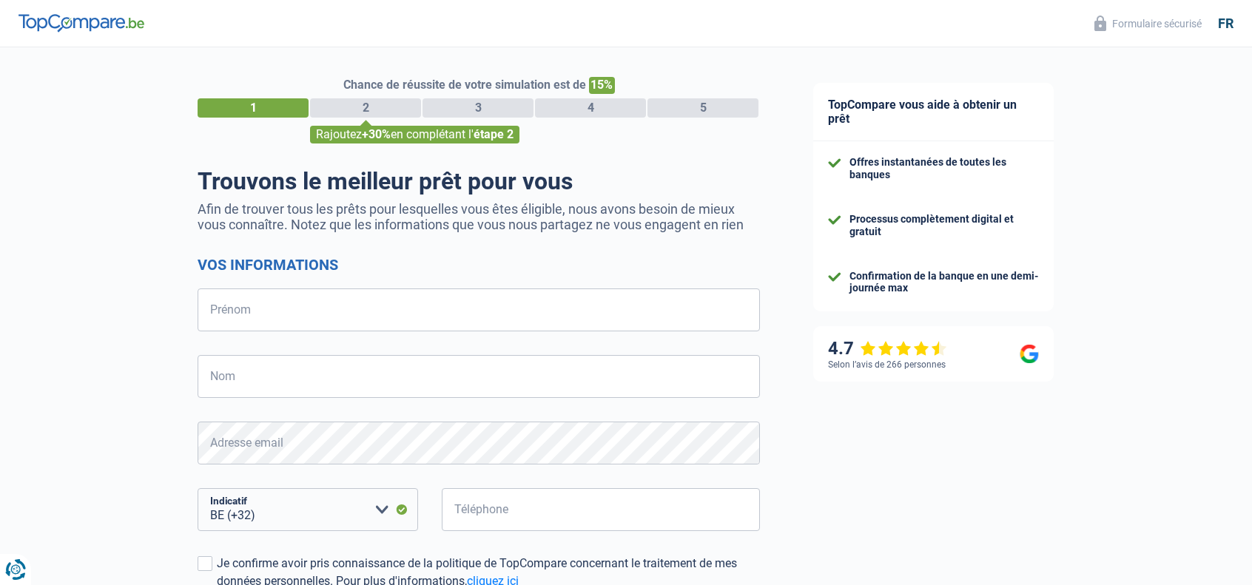
select select "32"
